Goal: Obtain resource: Download file/media

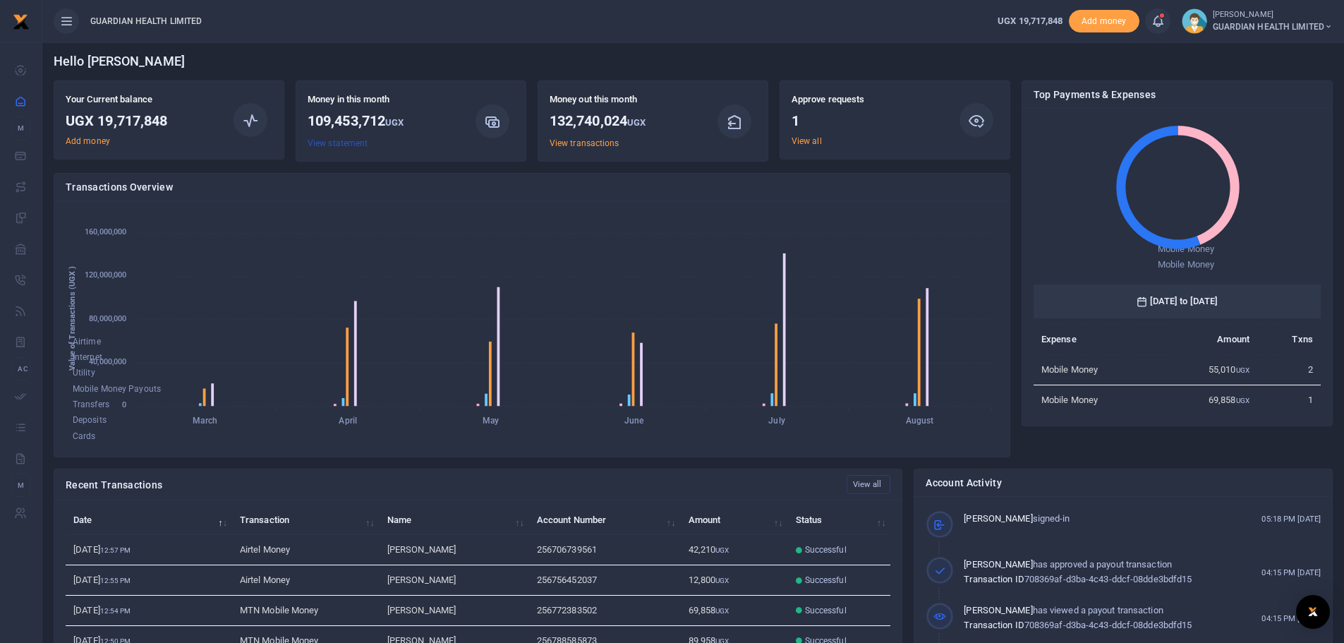
click at [344, 145] on link "View statement" at bounding box center [338, 143] width 60 height 10
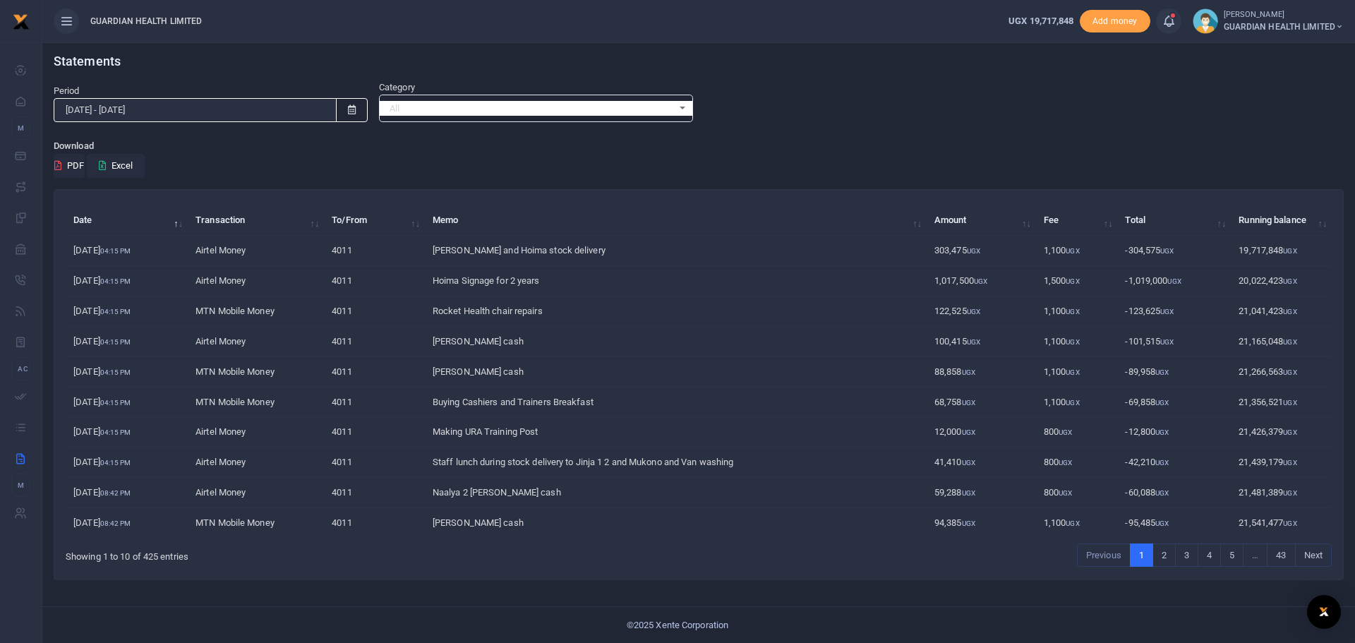
click at [351, 111] on icon at bounding box center [352, 109] width 8 height 9
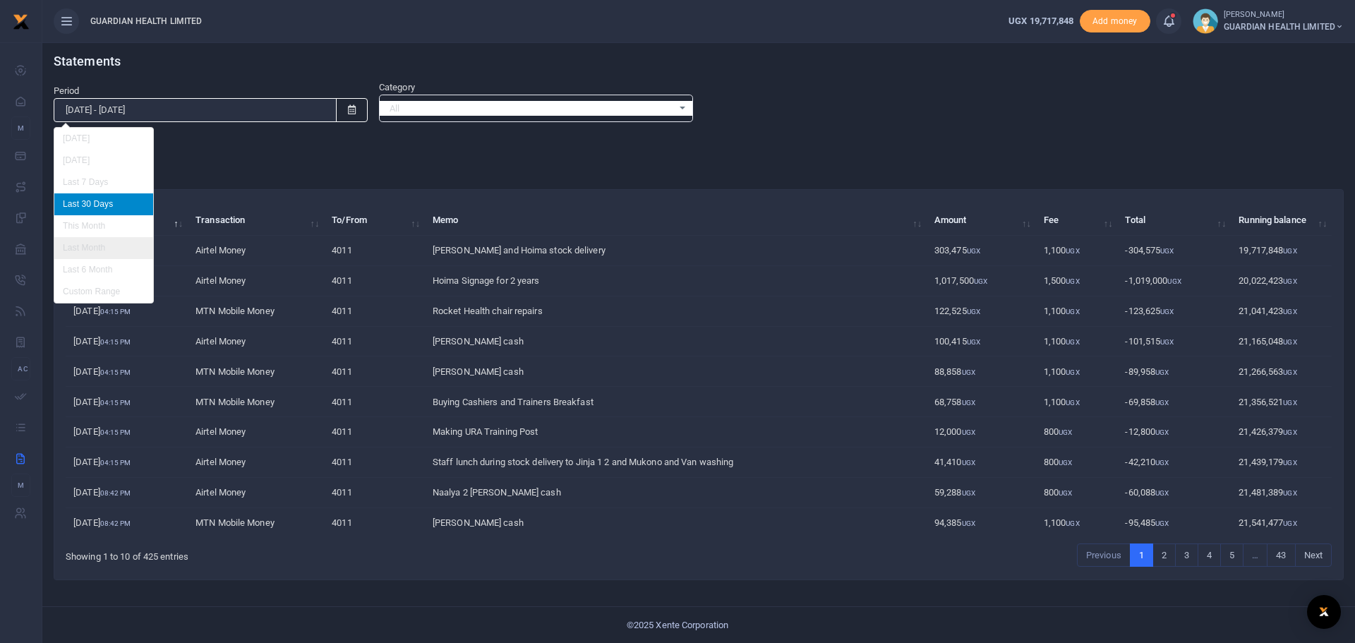
click at [92, 251] on li "Last Month" at bounding box center [103, 248] width 99 height 22
type input "[DATE] - [DATE]"
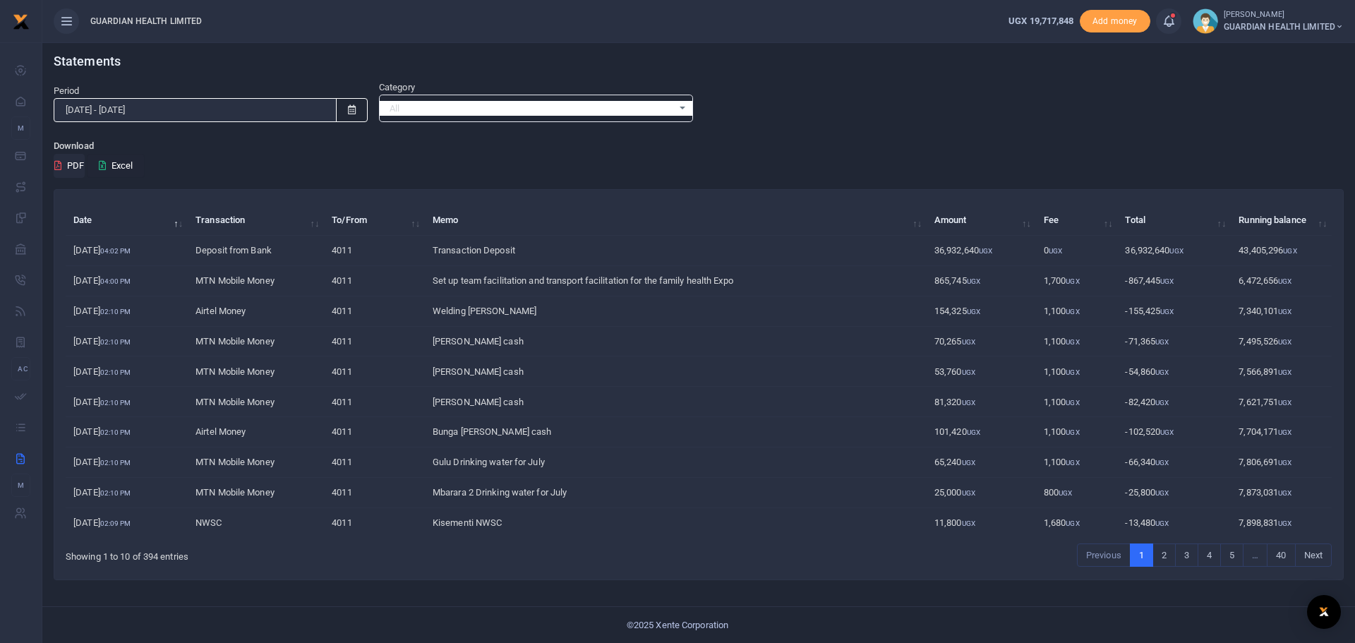
click at [121, 166] on button "Excel" at bounding box center [116, 166] width 58 height 24
click at [70, 167] on button "PDF" at bounding box center [69, 166] width 31 height 24
